Goal: Find specific page/section: Find specific page/section

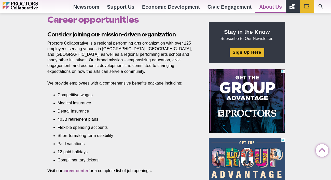
scroll to position [159, 0]
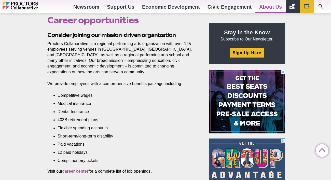
click at [64, 98] on li "Competitive wages" at bounding box center [124, 96] width 132 height 6
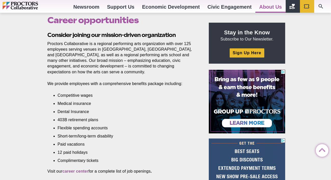
click at [64, 98] on li "Competitive wages" at bounding box center [124, 96] width 132 height 6
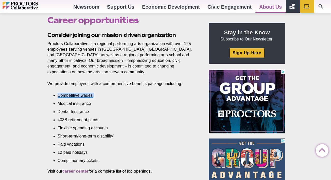
click at [64, 98] on li "Competitive wages" at bounding box center [124, 96] width 132 height 6
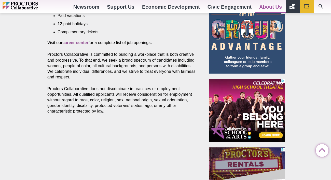
click at [64, 99] on p "Proctors Collaborative does not discriminate in practices or employment opportu…" at bounding box center [122, 100] width 150 height 28
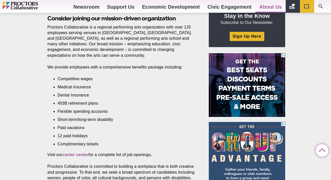
scroll to position [101, 0]
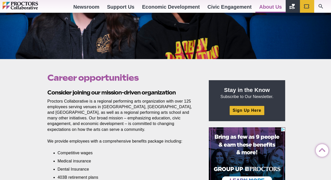
click at [64, 99] on p "Proctors Collaborative is a regional performing arts organization with over 125…" at bounding box center [122, 116] width 150 height 34
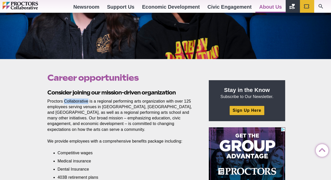
click at [64, 99] on p "Proctors Collaborative is a regional performing arts organization with over 125…" at bounding box center [122, 116] width 150 height 34
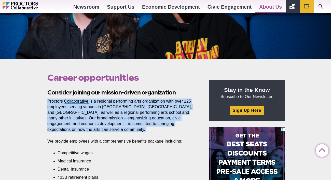
click at [64, 99] on p "Proctors Collaborative is a regional performing arts organization with over 125…" at bounding box center [122, 116] width 150 height 34
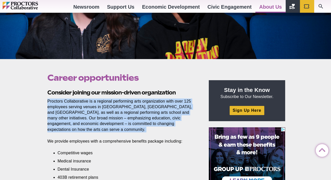
click at [64, 99] on p "Proctors Collaborative is a regional performing arts organization with over 125…" at bounding box center [122, 116] width 150 height 34
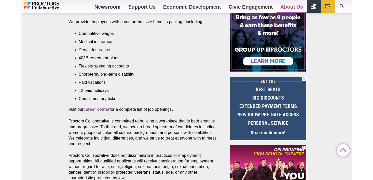
scroll to position [225, 0]
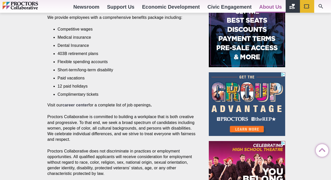
click at [70, 105] on strong "career center" at bounding box center [75, 105] width 26 height 4
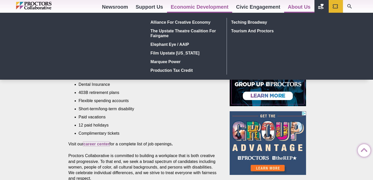
scroll to position [143, 0]
